Goal: Transaction & Acquisition: Purchase product/service

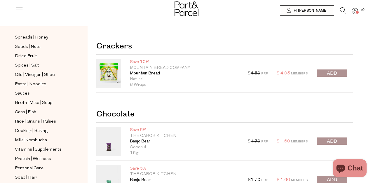
scroll to position [162, 0]
click at [27, 111] on span "Cans | Fish" at bounding box center [25, 112] width 21 height 7
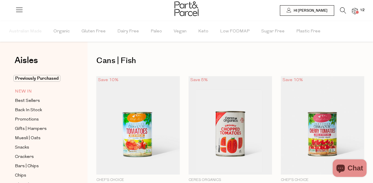
scroll to position [18, 0]
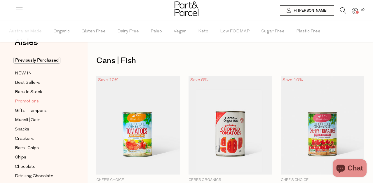
click at [24, 100] on span "Promotions" at bounding box center [27, 101] width 24 height 7
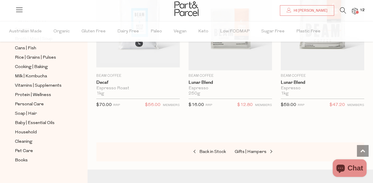
scroll to position [239, 0]
click at [24, 87] on span "Vitamins | Supplements" at bounding box center [38, 85] width 47 height 7
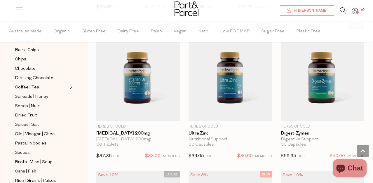
scroll to position [1384, 0]
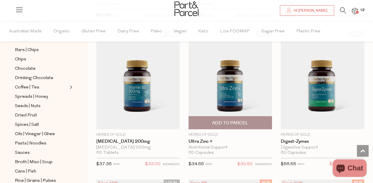
click at [227, 90] on img at bounding box center [230, 80] width 83 height 99
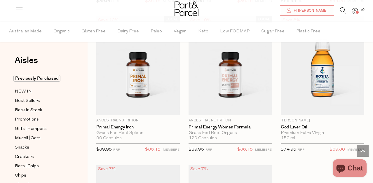
scroll to position [2302, 0]
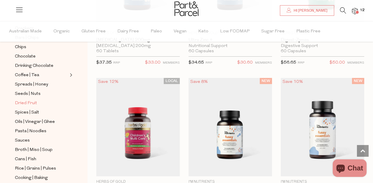
scroll to position [87, 0]
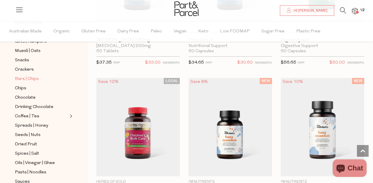
click at [23, 80] on span "Bars | Chips" at bounding box center [27, 79] width 24 height 7
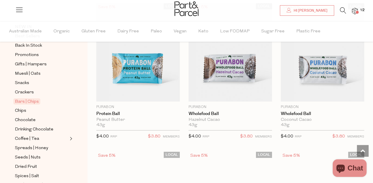
scroll to position [2232, 0]
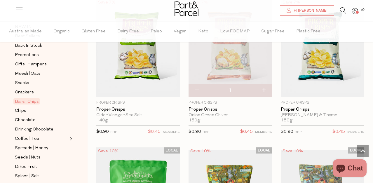
scroll to position [3186, 0]
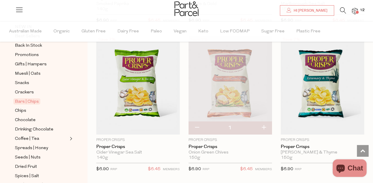
click at [355, 12] on img at bounding box center [355, 11] width 6 height 7
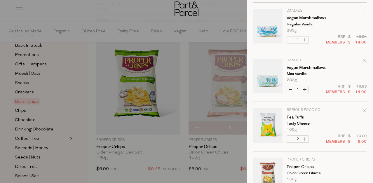
scroll to position [0, 0]
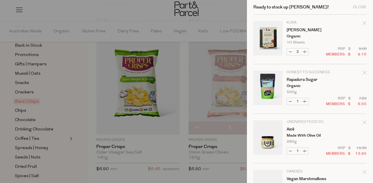
click at [85, 55] on div at bounding box center [186, 91] width 373 height 183
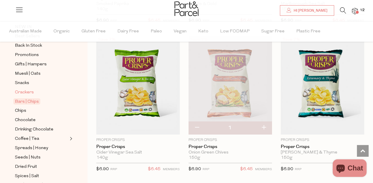
click at [23, 93] on span "Crackers" at bounding box center [24, 92] width 19 height 7
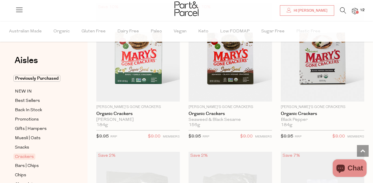
scroll to position [983, 0]
